Goal: Use online tool/utility: Utilize a website feature to perform a specific function

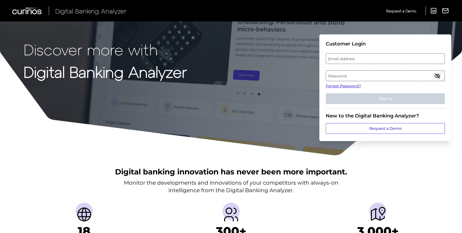
type input "[PERSON_NAME][EMAIL_ADDRESS][PERSON_NAME][DOMAIN_NAME]"
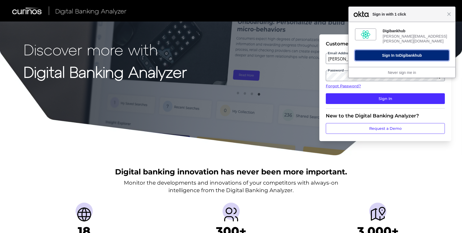
click at [411, 53] on span "Digibankhub" at bounding box center [410, 55] width 23 height 4
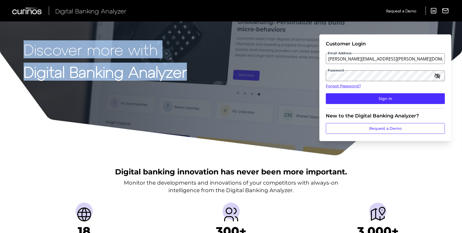
drag, startPoint x: 26, startPoint y: 49, endPoint x: 204, endPoint y: 75, distance: 180.4
click at [204, 75] on div "Discover more with Digital Banking Analyzer Customer Login Email Address [PERSO…" at bounding box center [231, 78] width 462 height 156
click at [83, 56] on p "Discover more with" at bounding box center [105, 49] width 163 height 17
drag, startPoint x: 23, startPoint y: 50, endPoint x: 197, endPoint y: 78, distance: 176.1
click at [197, 78] on div "Discover more with Digital Banking Analyzer Customer Login Email Address [PERSO…" at bounding box center [231, 78] width 462 height 156
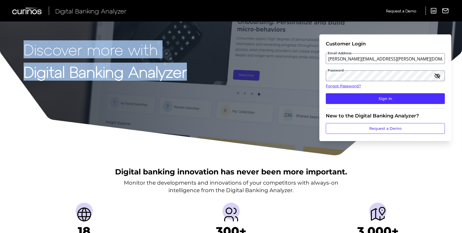
click at [80, 53] on p "Discover more with" at bounding box center [105, 49] width 163 height 17
drag, startPoint x: 24, startPoint y: 49, endPoint x: 200, endPoint y: 80, distance: 179.0
click at [200, 80] on div "Discover more with Digital Banking Analyzer Customer Login Email Address [PERSO…" at bounding box center [231, 78] width 462 height 156
click at [95, 60] on h1 "Discover more with Digital Banking Analyzer" at bounding box center [105, 86] width 163 height 91
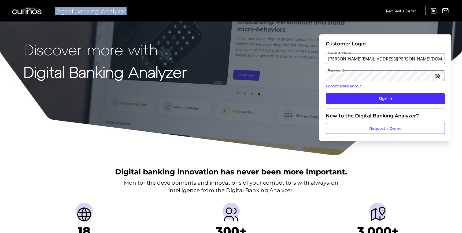
drag, startPoint x: 56, startPoint y: 13, endPoint x: 141, endPoint y: 13, distance: 85.6
click at [141, 13] on div "Digital Banking Analyzer Request a Demo LinkedIn Report an Issue Request a Demo…" at bounding box center [231, 10] width 462 height 21
click at [78, 13] on span "Digital Banking Analyzer" at bounding box center [90, 11] width 71 height 8
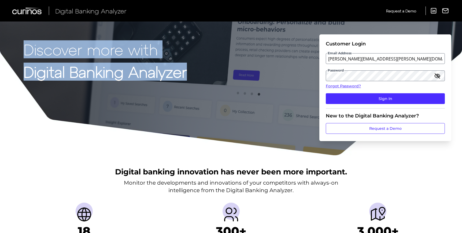
drag, startPoint x: 24, startPoint y: 50, endPoint x: 190, endPoint y: 82, distance: 168.3
click at [190, 82] on div "Discover more with Digital Banking Analyzer Customer Login Email Address [PERSO…" at bounding box center [231, 78] width 462 height 156
click at [55, 49] on p "Discover more with" at bounding box center [105, 49] width 163 height 17
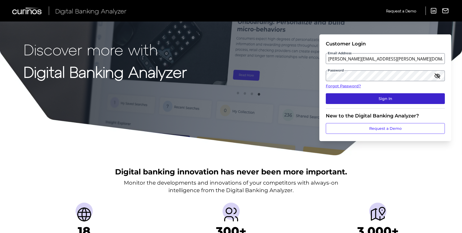
click at [368, 98] on button "Sign In" at bounding box center [385, 98] width 119 height 11
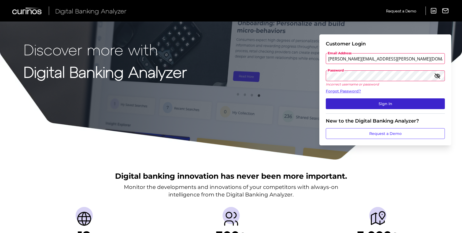
click at [378, 105] on button "Sign In" at bounding box center [385, 103] width 119 height 11
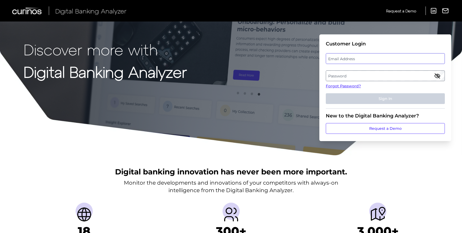
type input "[PERSON_NAME][EMAIL_ADDRESS][PERSON_NAME][DOMAIN_NAME]"
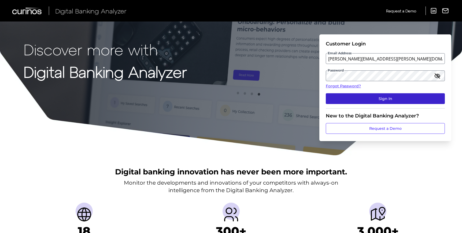
click at [385, 102] on button "Sign In" at bounding box center [385, 98] width 119 height 11
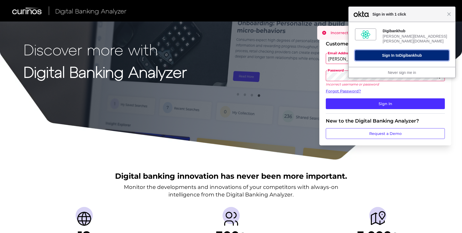
click at [401, 54] on span "Digibankhub" at bounding box center [410, 55] width 23 height 4
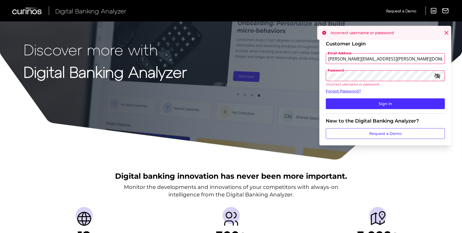
click at [324, 32] on icon at bounding box center [324, 33] width 4 height 4
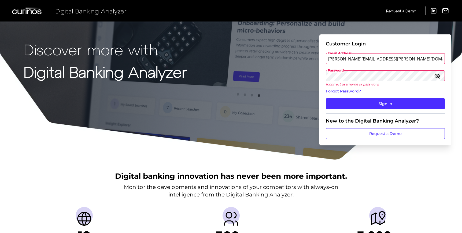
click at [437, 78] on icon "button" at bounding box center [437, 75] width 6 height 6
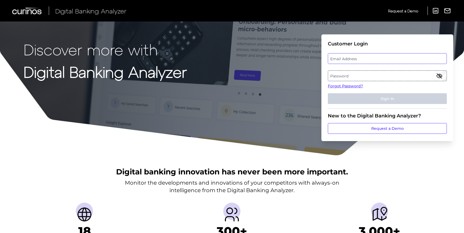
type input "[PERSON_NAME][EMAIL_ADDRESS][PERSON_NAME][DOMAIN_NAME]"
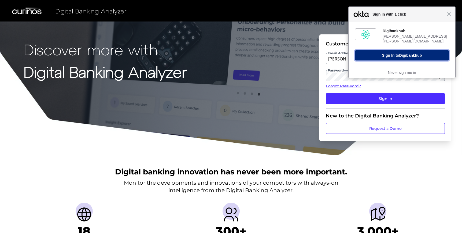
click at [404, 53] on span "Digibankhub" at bounding box center [410, 55] width 23 height 4
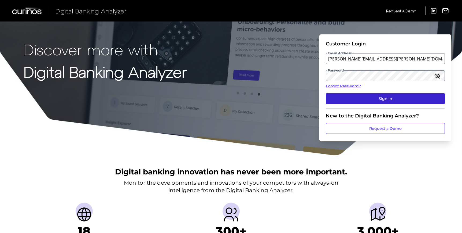
click at [377, 97] on button "Sign In" at bounding box center [385, 98] width 119 height 11
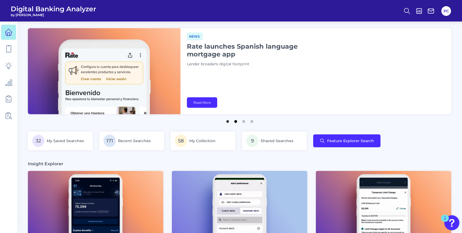
click at [234, 120] on button "2" at bounding box center [235, 119] width 5 height 5
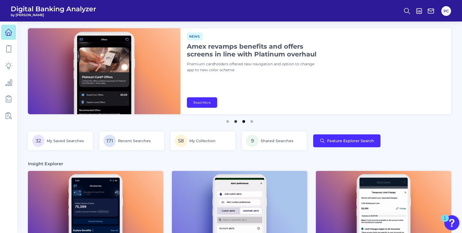
click at [242, 121] on button "3" at bounding box center [243, 119] width 5 height 5
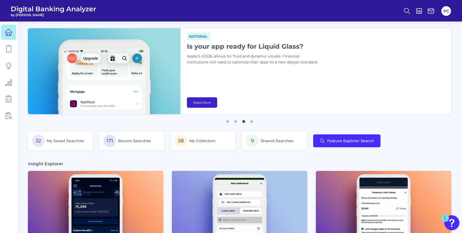
click at [197, 102] on link "Read More" at bounding box center [202, 102] width 30 height 10
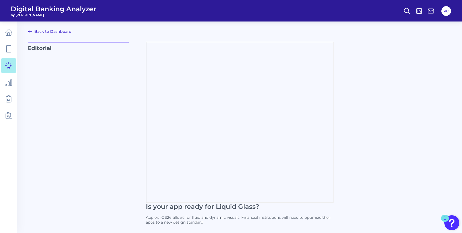
click at [32, 33] on icon at bounding box center [30, 31] width 6 height 6
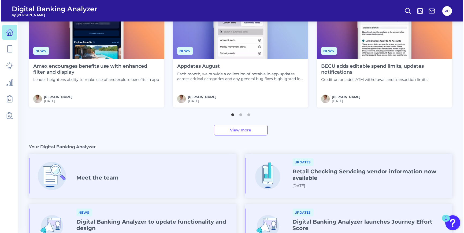
scroll to position [107, 0]
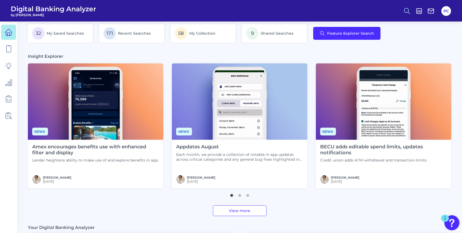
click at [406, 10] on icon at bounding box center [407, 11] width 8 height 8
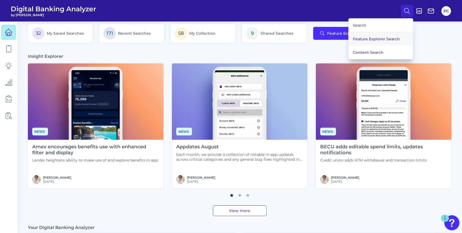
click at [374, 39] on button "Feature Explorer Search" at bounding box center [381, 38] width 64 height 13
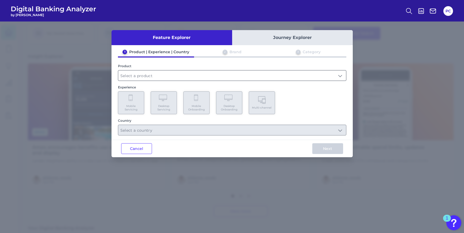
click at [144, 75] on input "text" at bounding box center [232, 75] width 228 height 10
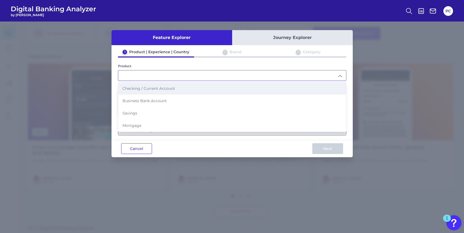
click at [140, 89] on span "Checking / Current Account" at bounding box center [149, 88] width 53 height 5
type input "Checking / Current Account"
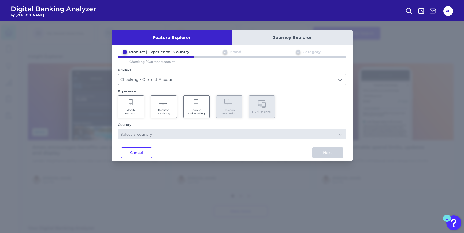
click at [131, 104] on icon at bounding box center [131, 102] width 5 height 8
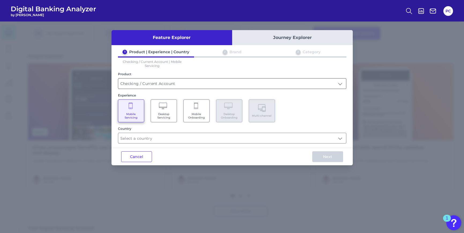
click at [132, 84] on input "Checking / Current Account" at bounding box center [232, 83] width 228 height 10
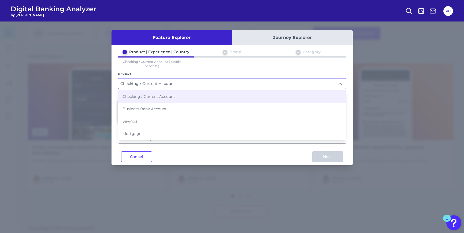
click at [133, 92] on li "Checking / Current Account" at bounding box center [232, 96] width 228 height 12
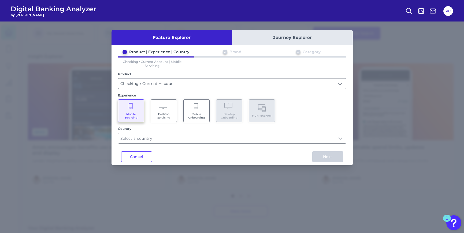
click at [154, 139] on input "text" at bounding box center [232, 138] width 228 height 10
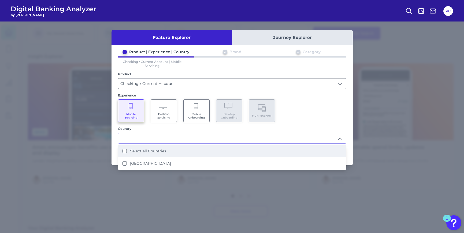
click at [155, 149] on label "Select all Countries" at bounding box center [148, 150] width 36 height 5
type input "Select all Countries"
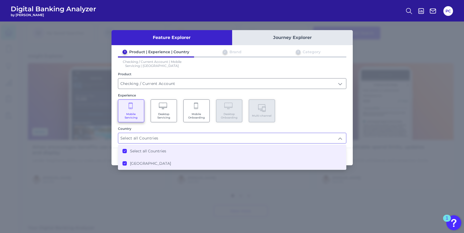
click at [178, 137] on input "Select all Countries" at bounding box center [232, 138] width 228 height 10
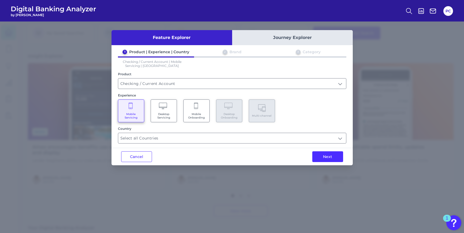
click at [331, 117] on div "Mobile Servicing Desktop Servicing Mobile Onboarding Desktop Onboarding Multi-c…" at bounding box center [232, 110] width 228 height 23
click at [324, 157] on button "Next" at bounding box center [327, 156] width 31 height 11
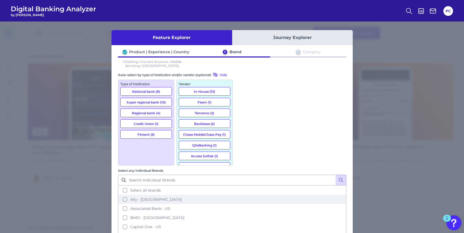
drag, startPoint x: 264, startPoint y: 97, endPoint x: 264, endPoint y: 123, distance: 26.6
click at [264, 185] on button "Select all brands" at bounding box center [232, 189] width 227 height 9
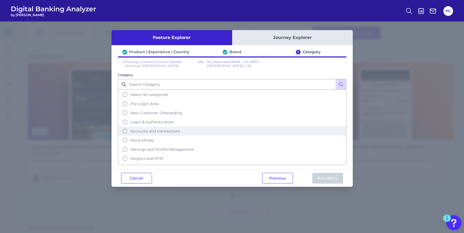
scroll to position [26, 0]
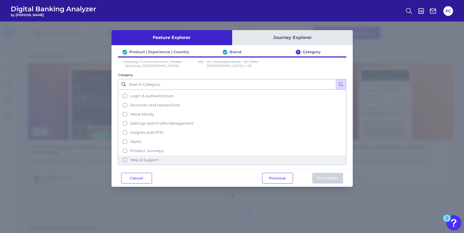
click at [125, 161] on button "Help & Support" at bounding box center [232, 159] width 227 height 9
click at [326, 176] on button "Run Matrix" at bounding box center [327, 177] width 31 height 11
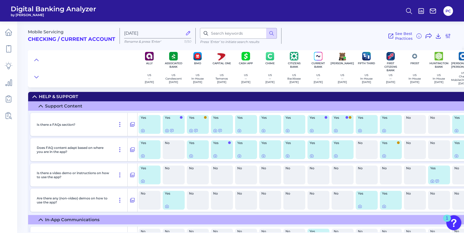
click at [48, 108] on div "Support Content" at bounding box center [63, 105] width 37 height 5
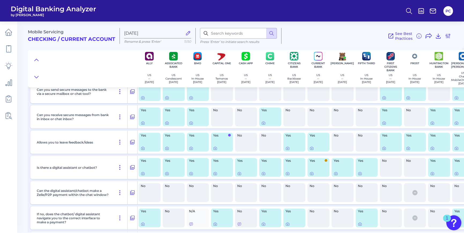
scroll to position [80, 0]
